Goal: Transaction & Acquisition: Obtain resource

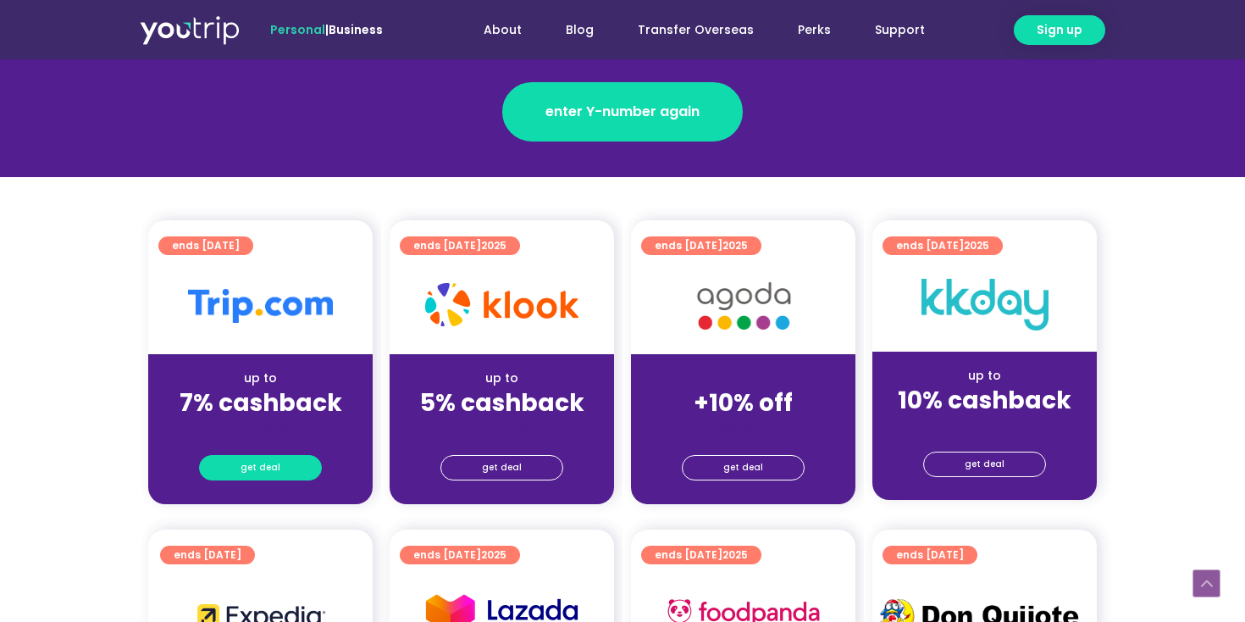
click at [257, 470] on span "get deal" at bounding box center [261, 468] width 40 height 24
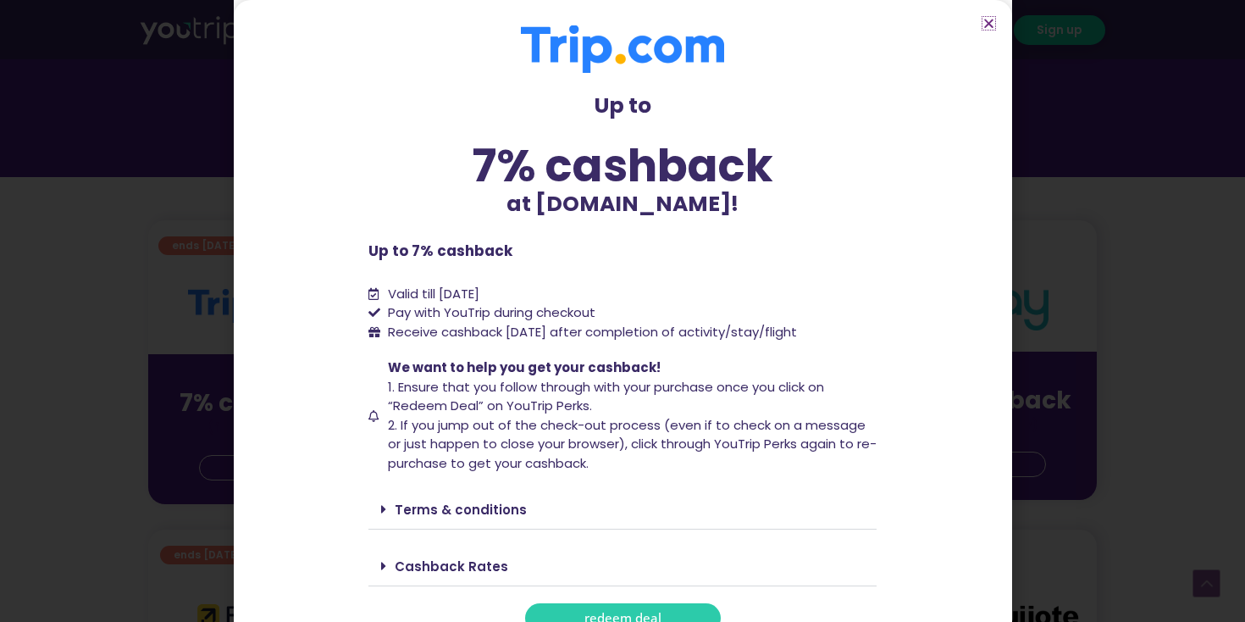
scroll to position [37, 0]
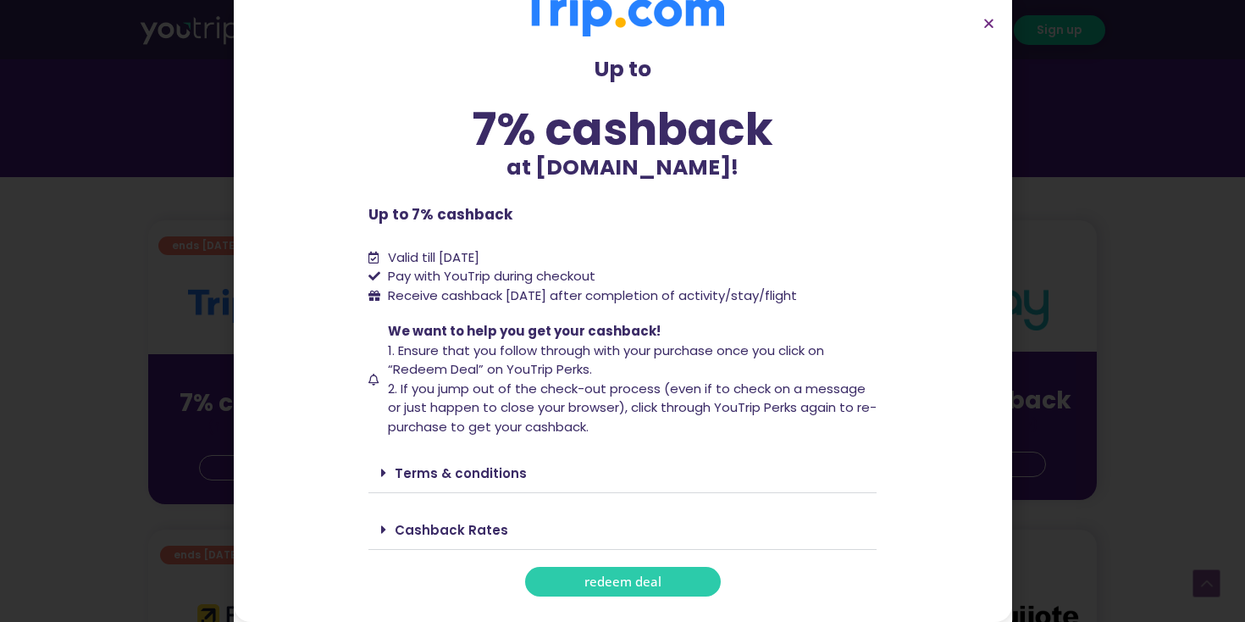
click at [590, 576] on span "redeem deal" at bounding box center [623, 581] width 77 height 13
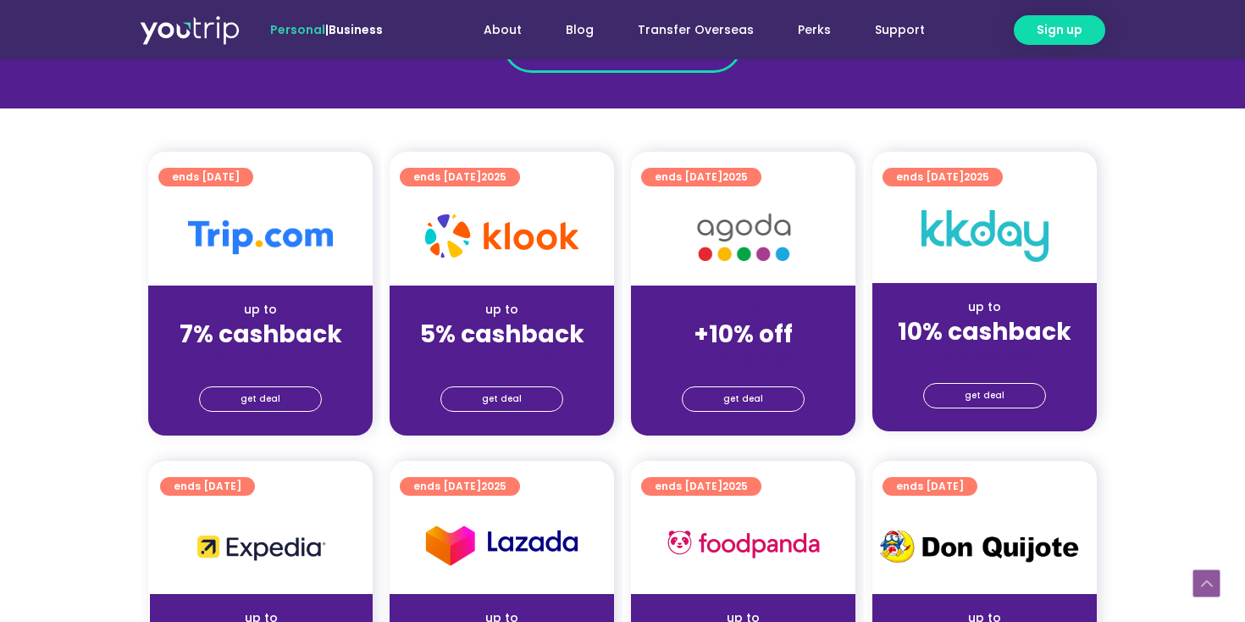
scroll to position [356, 0]
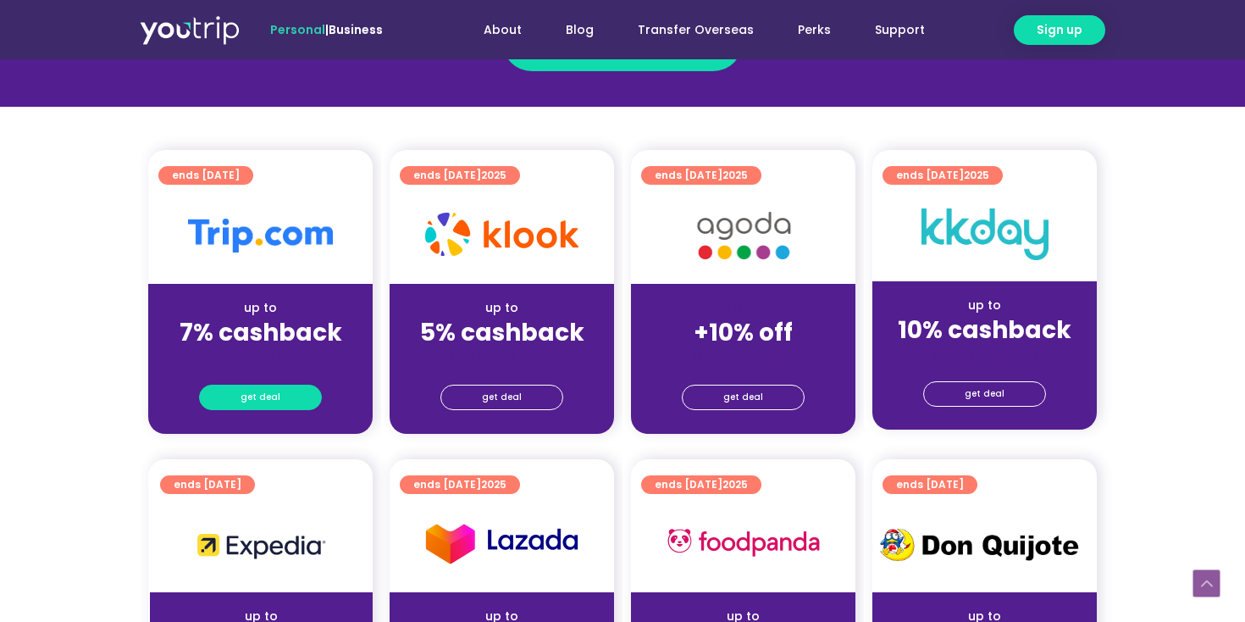
click at [277, 396] on span "get deal" at bounding box center [261, 397] width 40 height 24
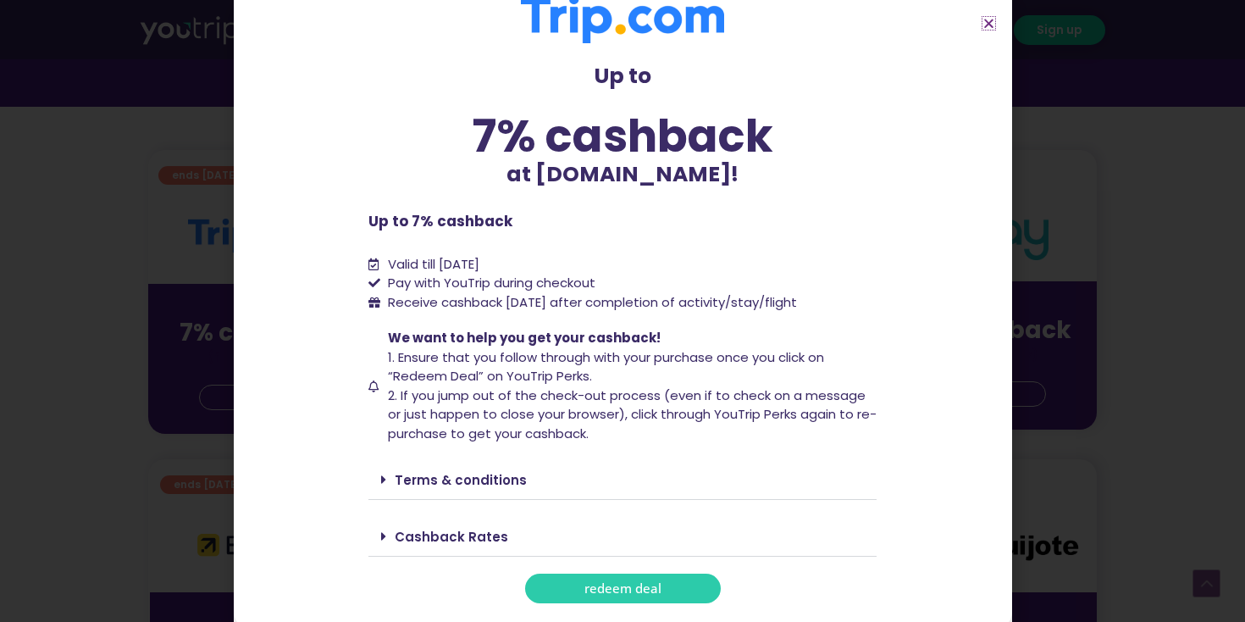
scroll to position [37, 0]
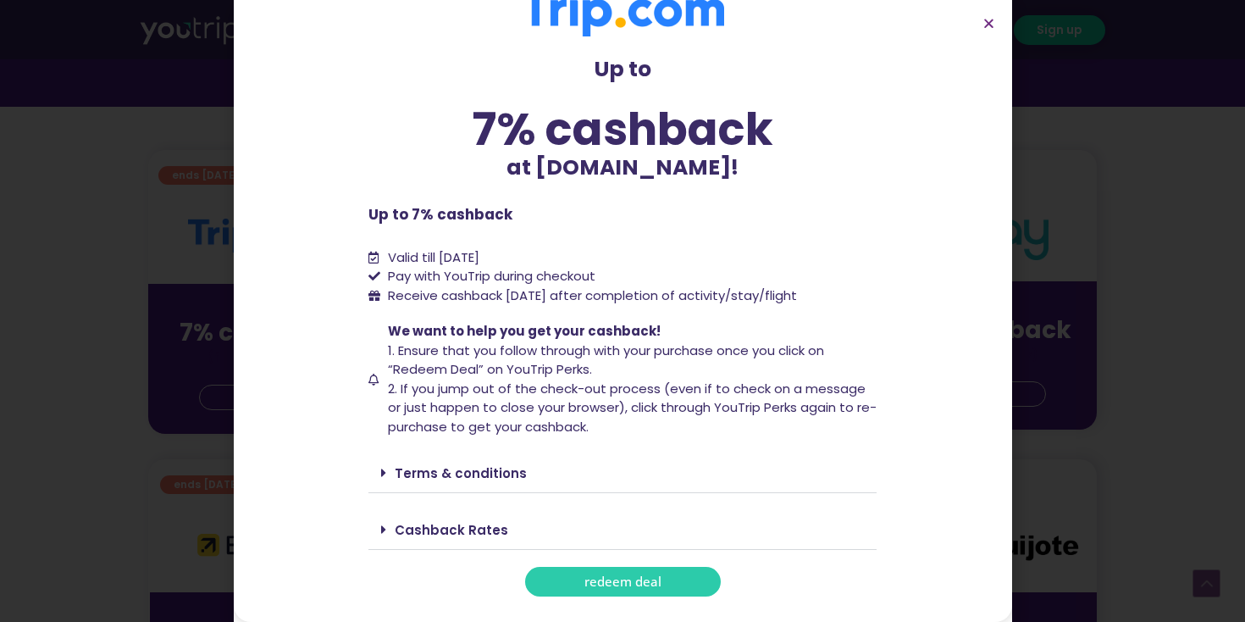
click at [382, 479] on div "Terms & conditions" at bounding box center [623, 473] width 508 height 40
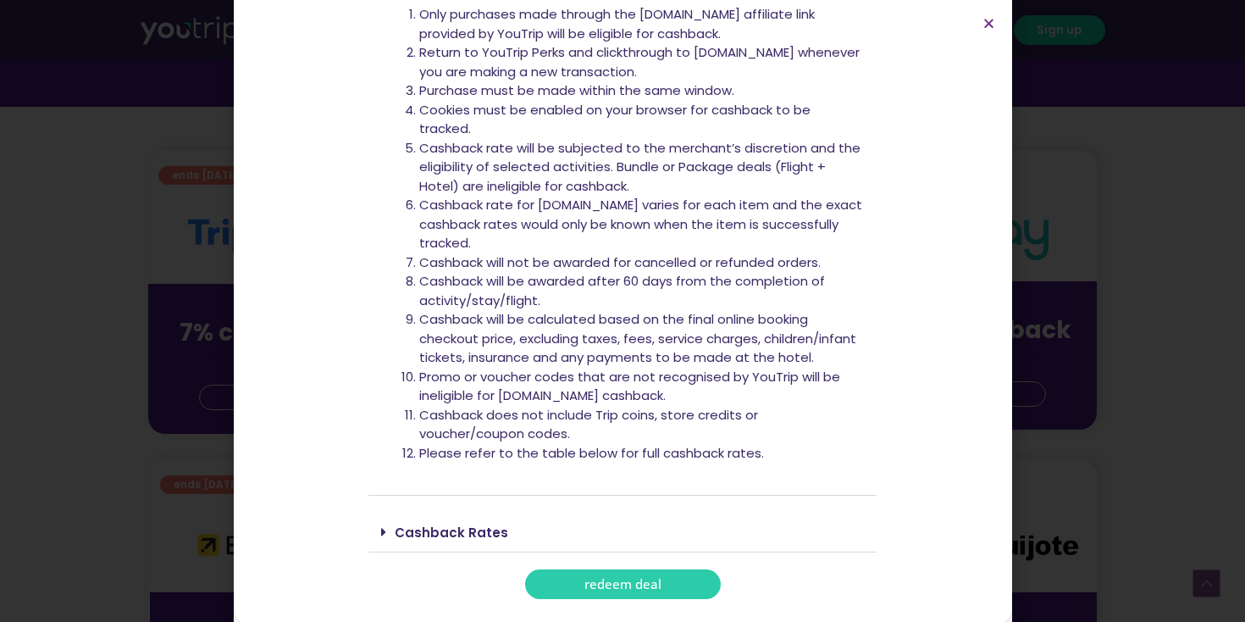
scroll to position [539, 0]
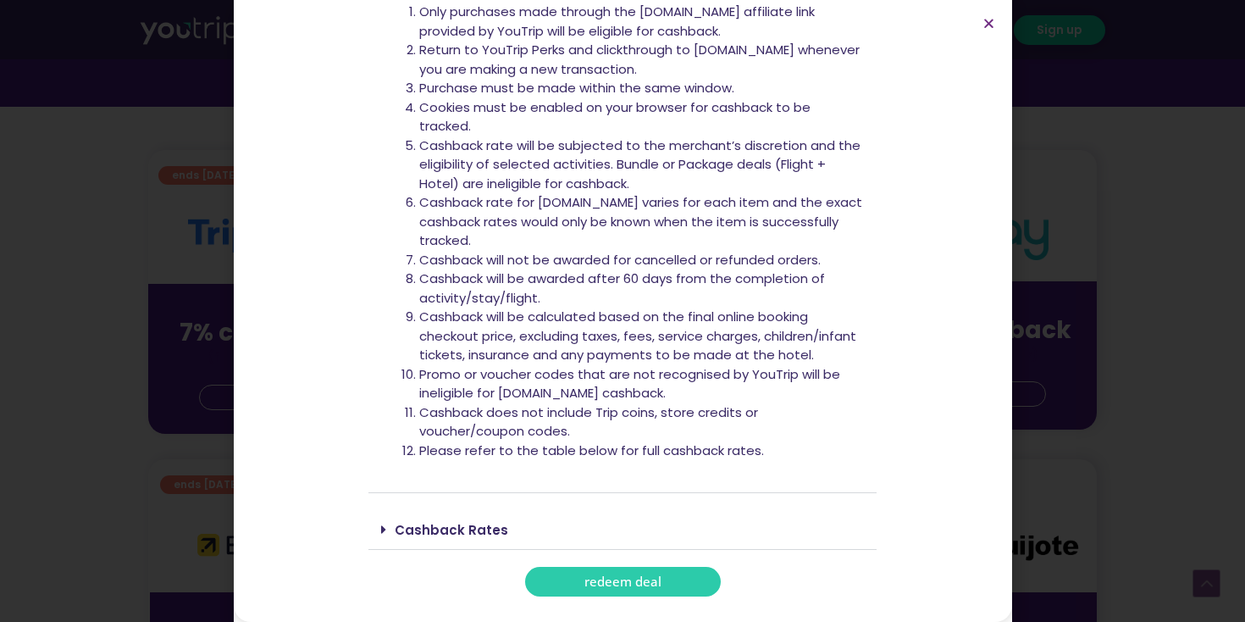
click at [561, 587] on link "redeem deal" at bounding box center [623, 582] width 196 height 30
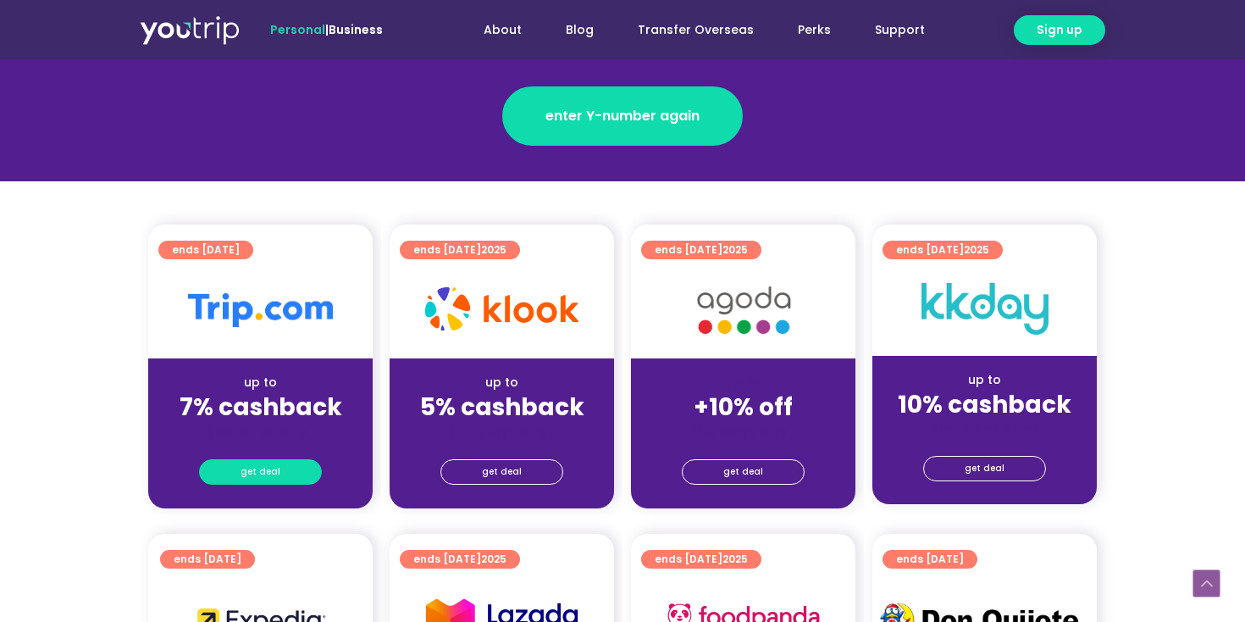
click at [275, 470] on span "get deal" at bounding box center [261, 472] width 40 height 24
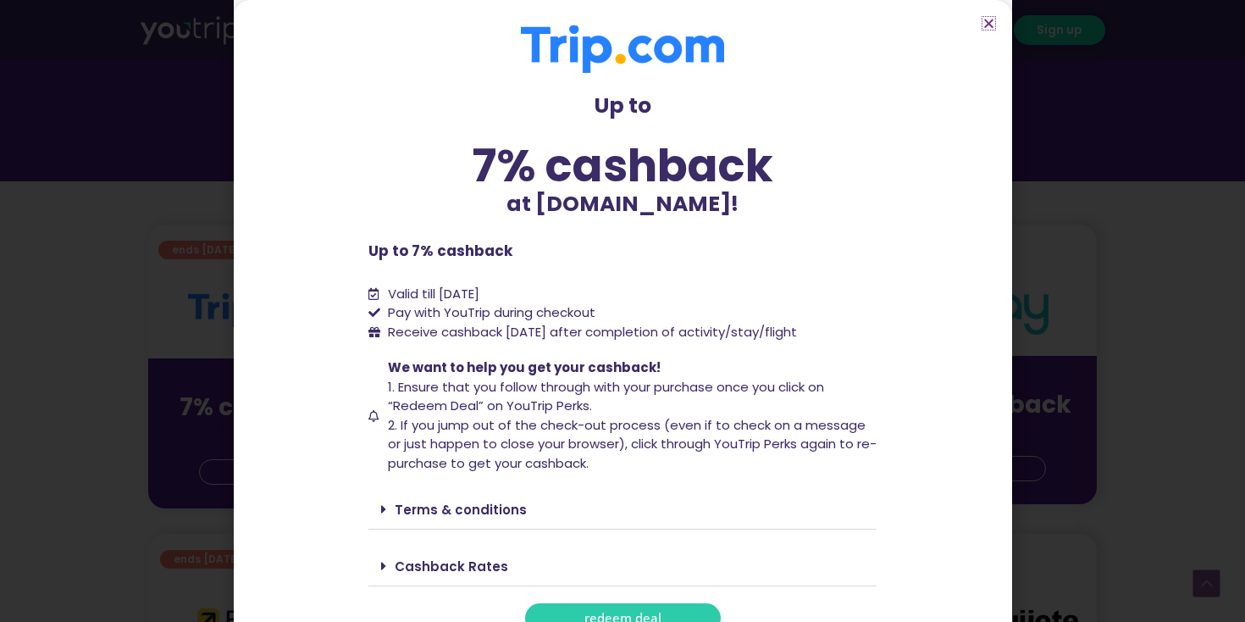
scroll to position [37, 0]
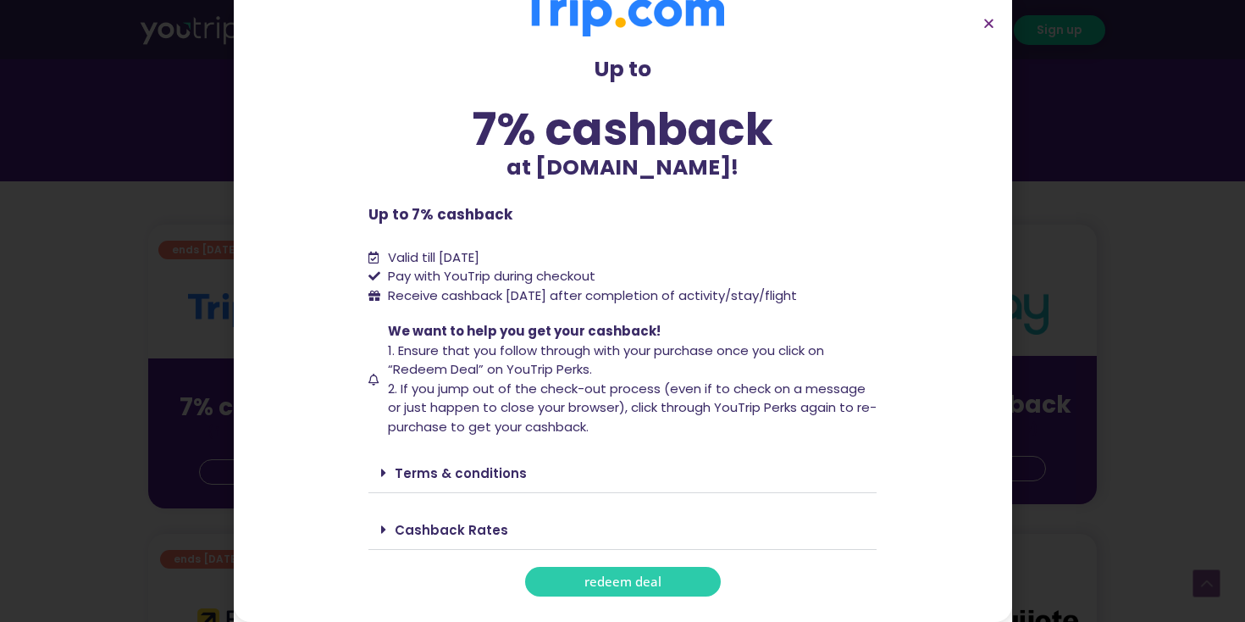
click at [623, 580] on span "redeem deal" at bounding box center [623, 581] width 77 height 13
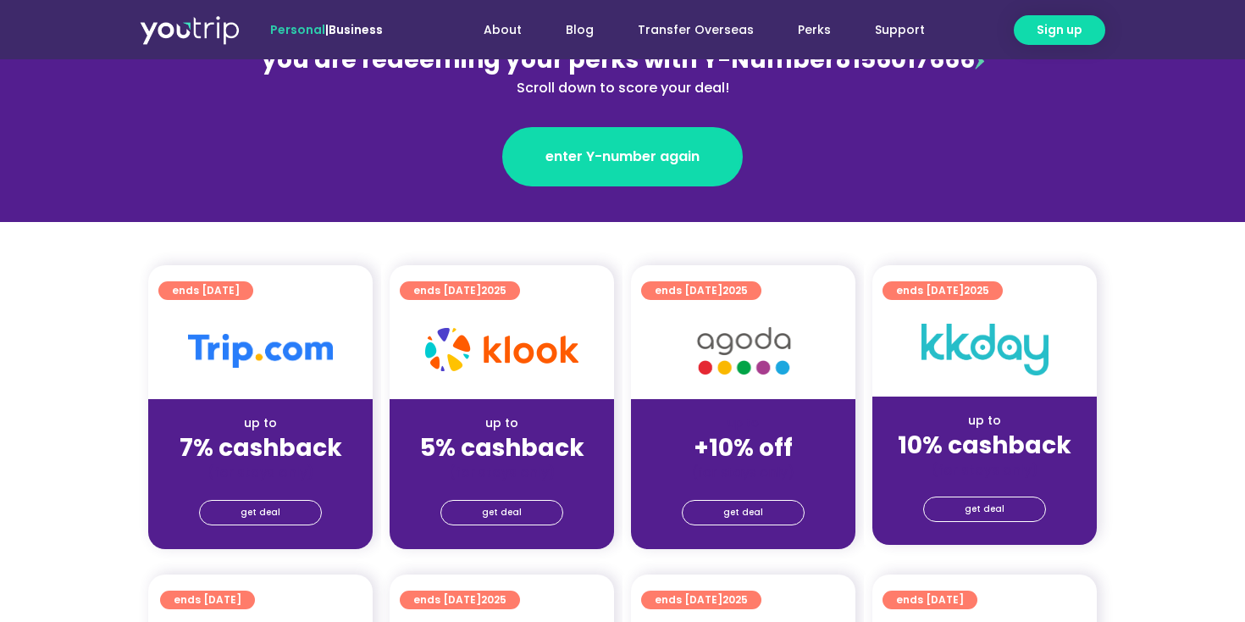
scroll to position [249, 0]
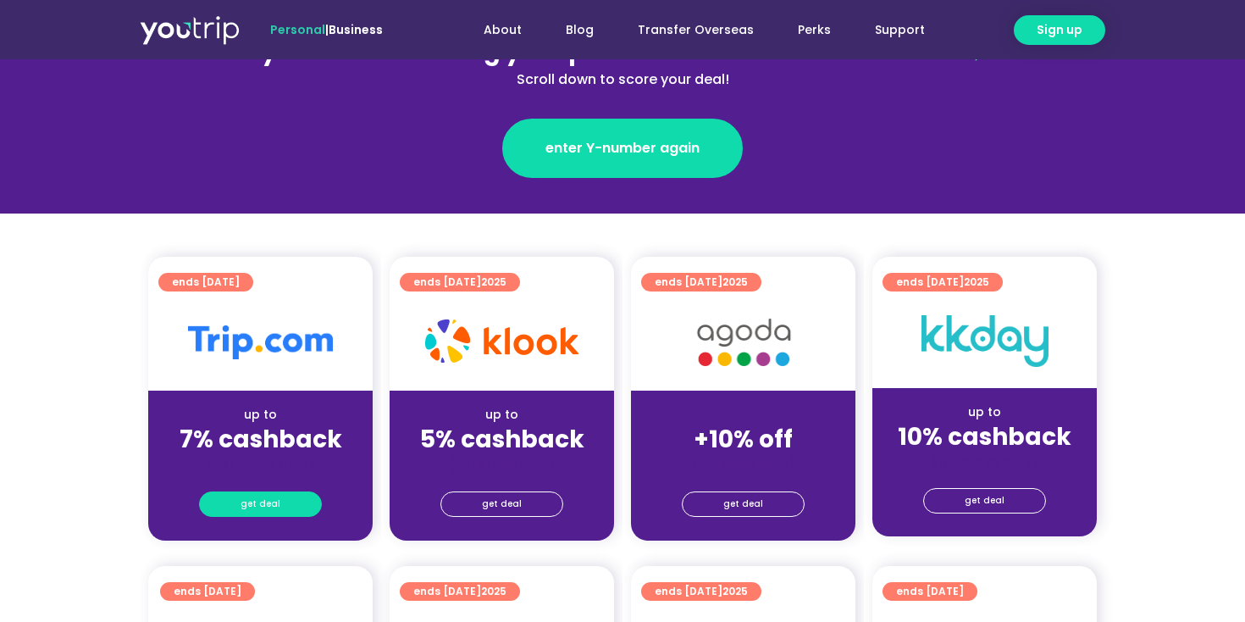
click at [284, 503] on link "get deal" at bounding box center [260, 503] width 123 height 25
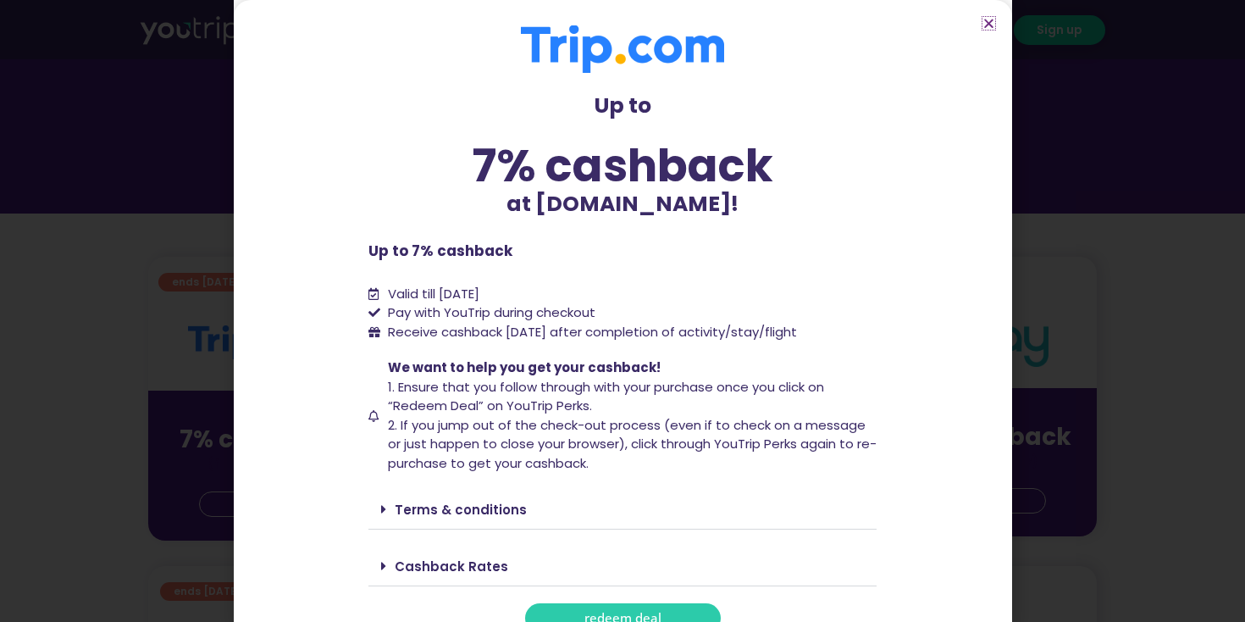
scroll to position [37, 0]
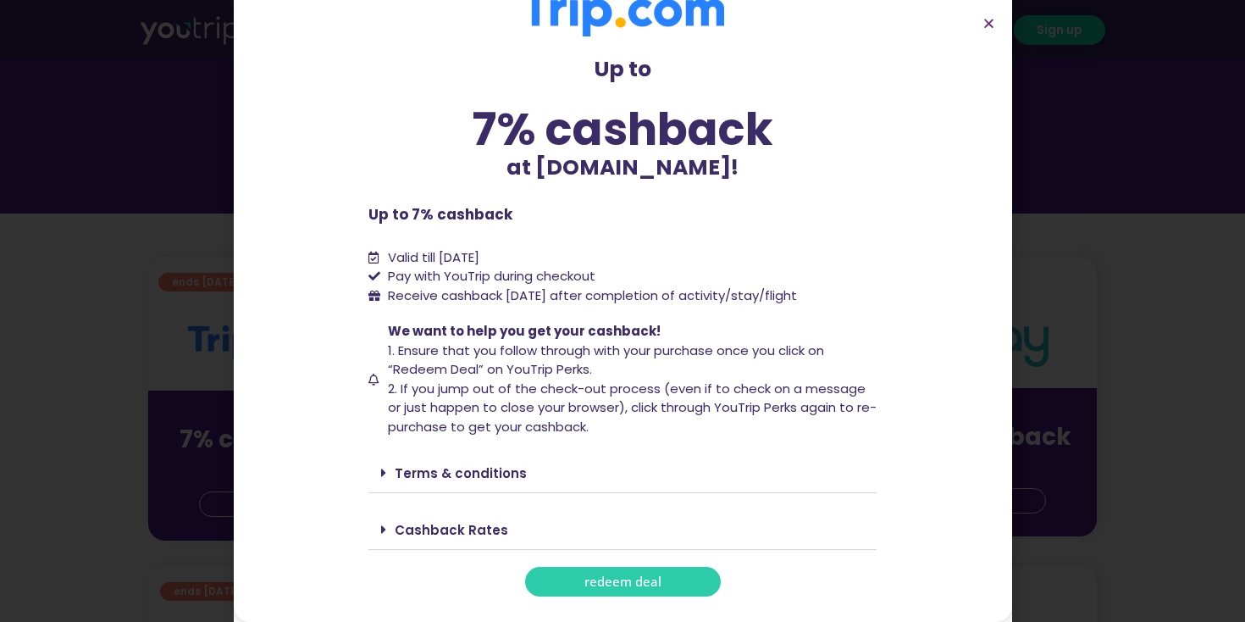
click at [594, 597] on section "Up to 7% cashback at [DOMAIN_NAME]! Up to 7% cashback at [DOMAIN_NAME]! Up to 7…" at bounding box center [623, 293] width 779 height 658
click at [594, 585] on span "redeem deal" at bounding box center [623, 581] width 77 height 13
